Goal: Find specific page/section: Find specific page/section

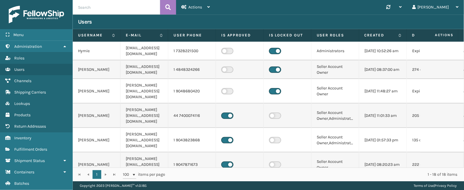
drag, startPoint x: 0, startPoint y: 0, endPoint x: 156, endPoint y: -73, distance: 172.6
click at [37, 80] on link "Channels" at bounding box center [36, 80] width 72 height 11
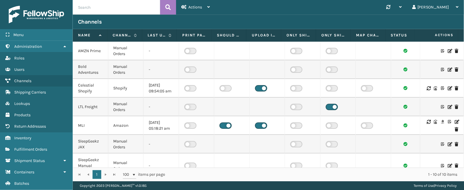
click at [455, 120] on icon at bounding box center [456, 122] width 3 height 4
